Goal: Information Seeking & Learning: Learn about a topic

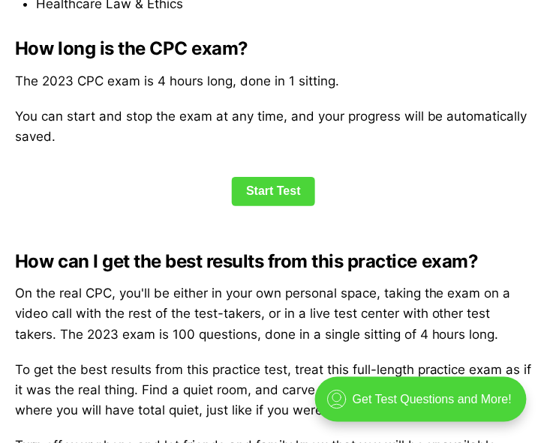
scroll to position [1666, 0]
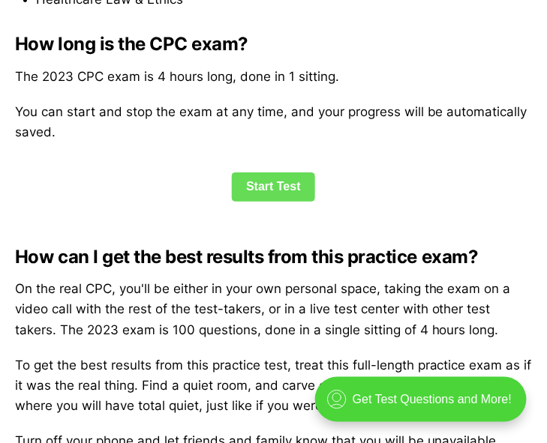
click at [298, 201] on link "Start Test" at bounding box center [273, 186] width 83 height 28
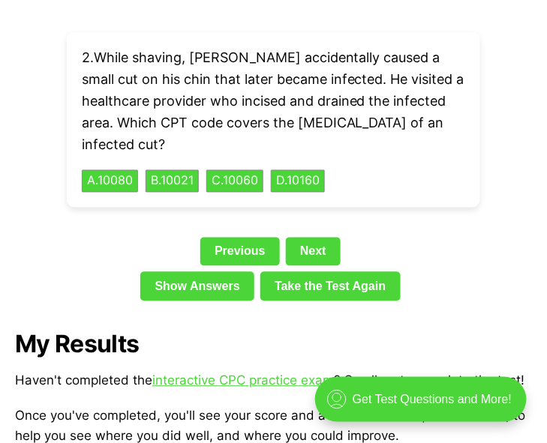
scroll to position [2893, 0]
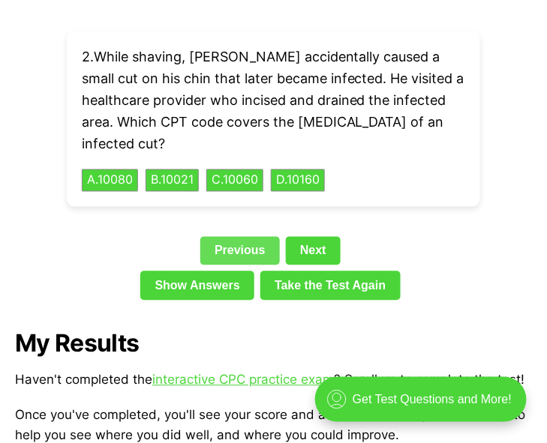
click at [230, 265] on link "Previous" at bounding box center [239, 251] width 79 height 28
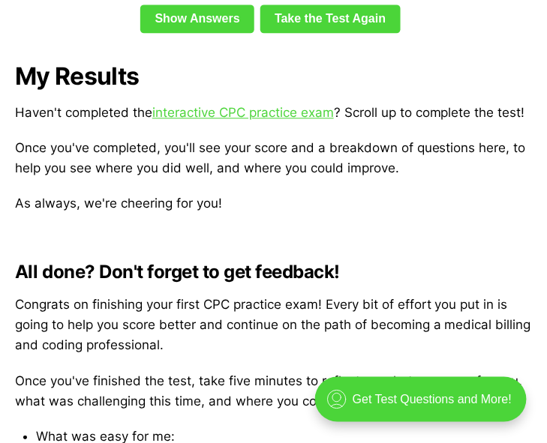
scroll to position [3142, 0]
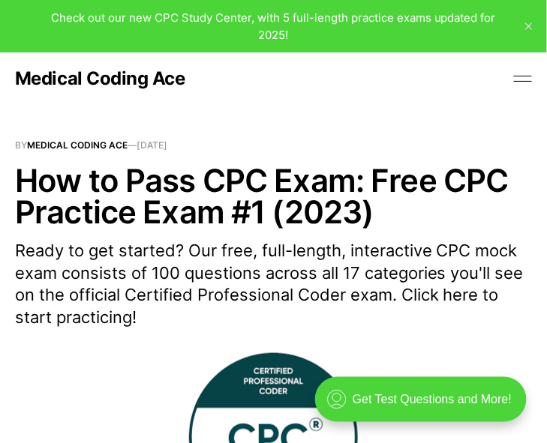
click at [526, 88] on button at bounding box center [522, 78] width 22 height 22
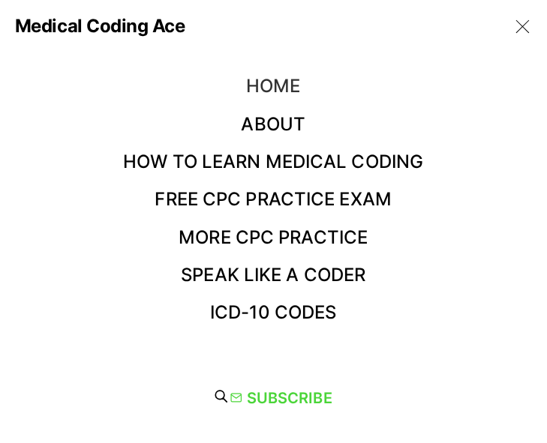
click at [268, 84] on link "Home" at bounding box center [273, 86] width 54 height 22
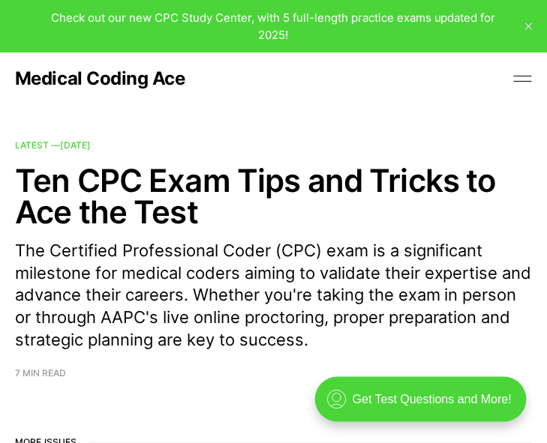
click at [521, 31] on button "close" at bounding box center [529, 26] width 24 height 24
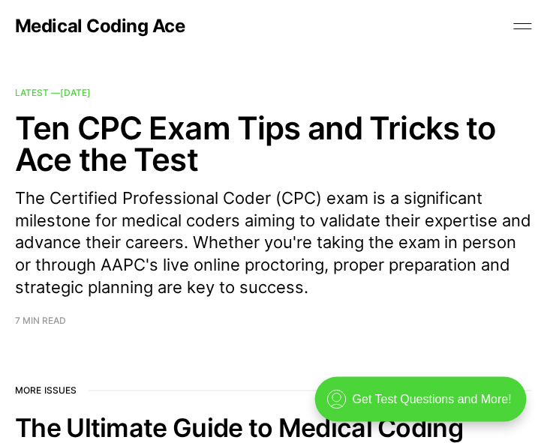
click at [522, 28] on button at bounding box center [522, 26] width 22 height 22
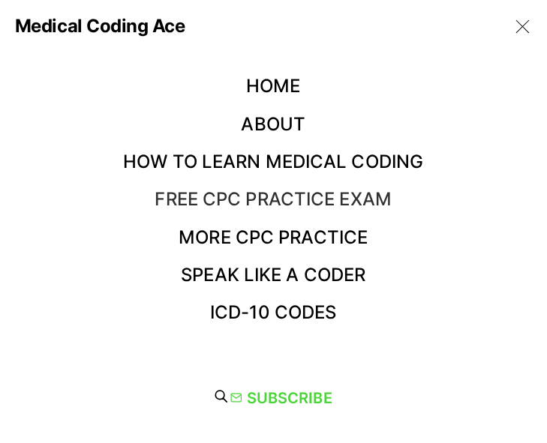
click at [292, 204] on link "Free CPC Practice Exam" at bounding box center [273, 199] width 237 height 22
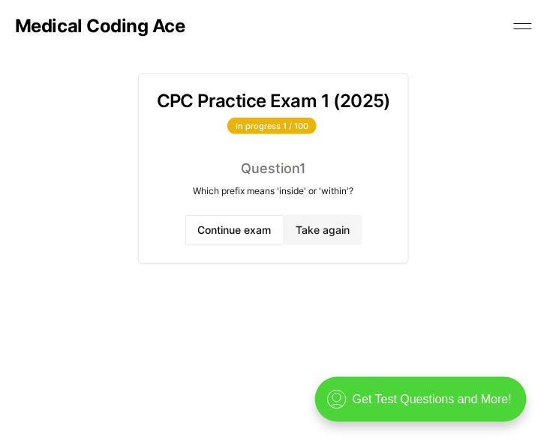
scroll to position [37, 0]
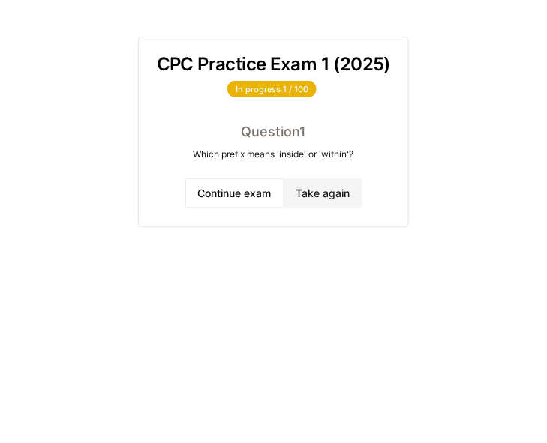
click at [337, 173] on div "Question 1 Which prefix means 'inside' or 'within'?" at bounding box center [273, 149] width 269 height 57
click at [329, 187] on button "Take again" at bounding box center [323, 193] width 78 height 30
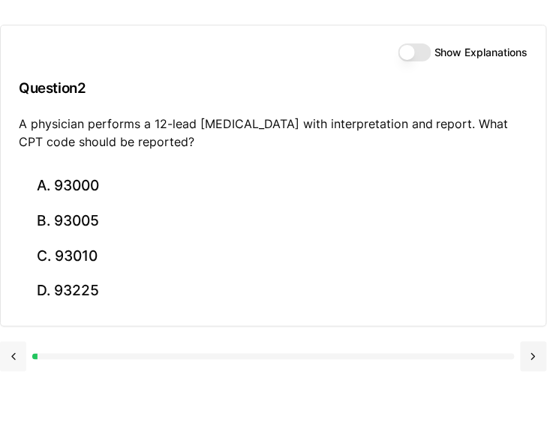
click at [10, 358] on button at bounding box center [13, 357] width 26 height 30
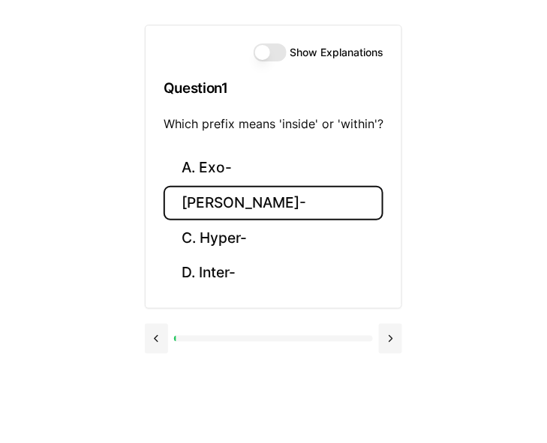
click at [241, 199] on button "[PERSON_NAME]-" at bounding box center [273, 203] width 220 height 35
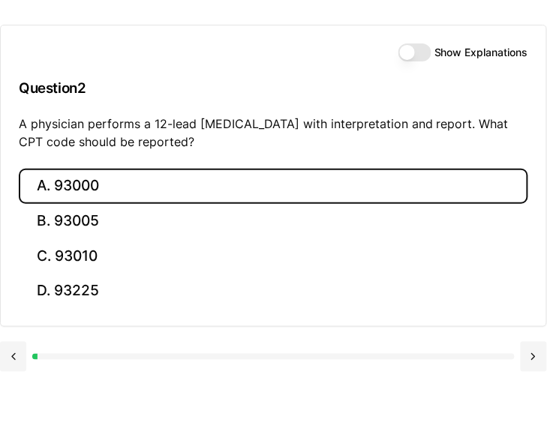
click at [183, 178] on button "A. 93000" at bounding box center [273, 186] width 509 height 35
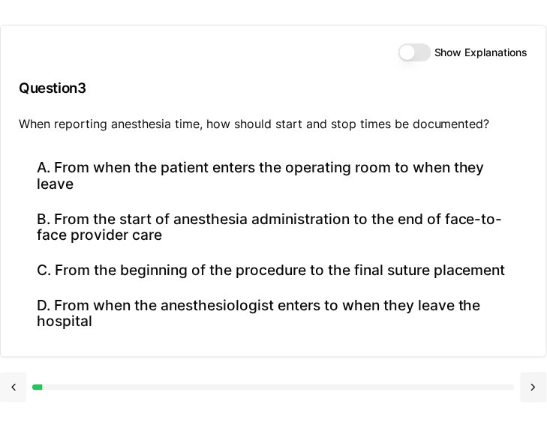
click at [13, 386] on button at bounding box center [13, 388] width 26 height 30
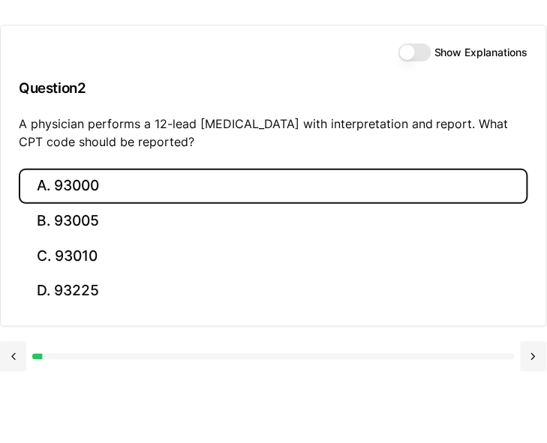
click at [434, 61] on div "Show Explanations Question 2 A physician performs a 12-lead [MEDICAL_DATA] with…" at bounding box center [273, 96] width 545 height 143
click at [431, 53] on div "Show Explanations" at bounding box center [463, 52] width 130 height 18
click at [427, 52] on button "Show Explanations" at bounding box center [414, 52] width 33 height 18
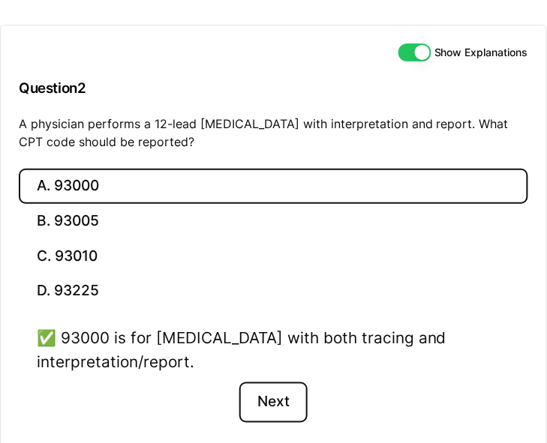
click at [274, 382] on button "Next" at bounding box center [273, 402] width 68 height 40
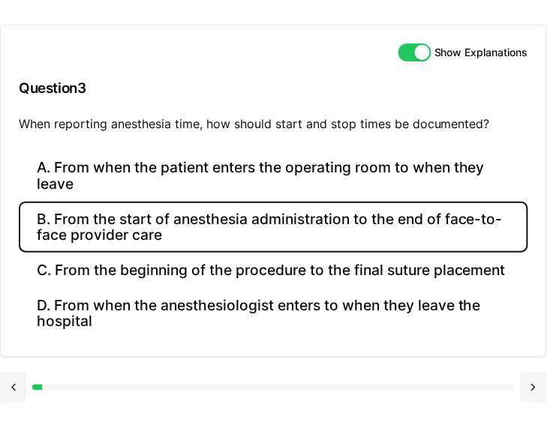
click at [187, 234] on button "B. From the start of anesthesia administration to the end of face-to-face provi…" at bounding box center [273, 227] width 509 height 51
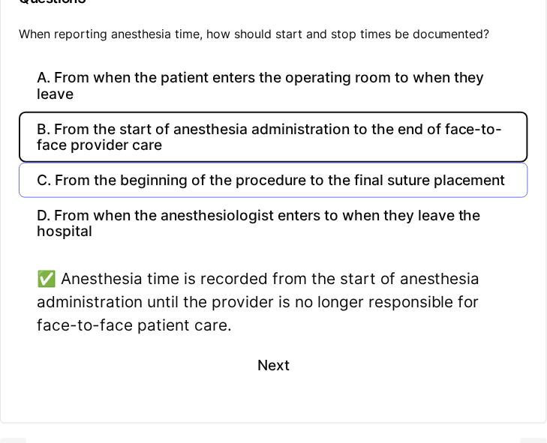
scroll to position [127, 0]
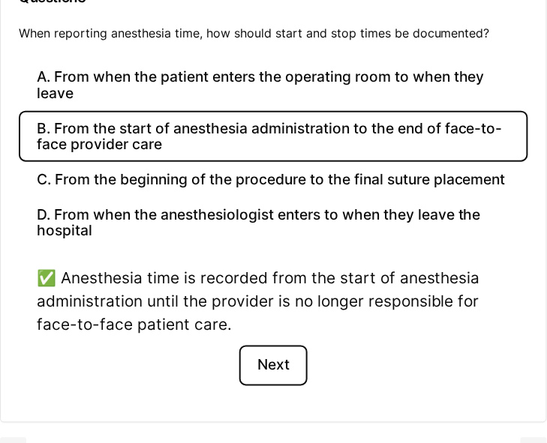
click at [260, 360] on button "Next" at bounding box center [273, 366] width 68 height 40
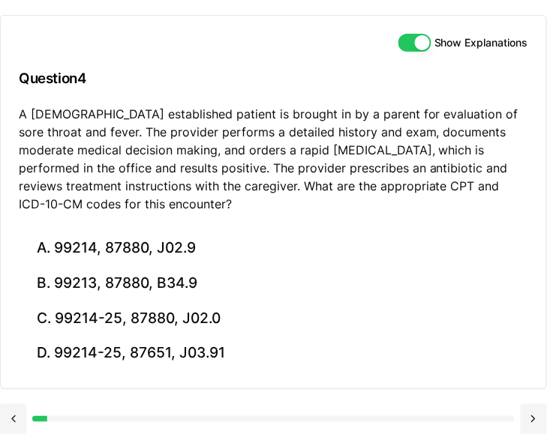
scroll to position [0, 0]
